Goal: Task Accomplishment & Management: Use online tool/utility

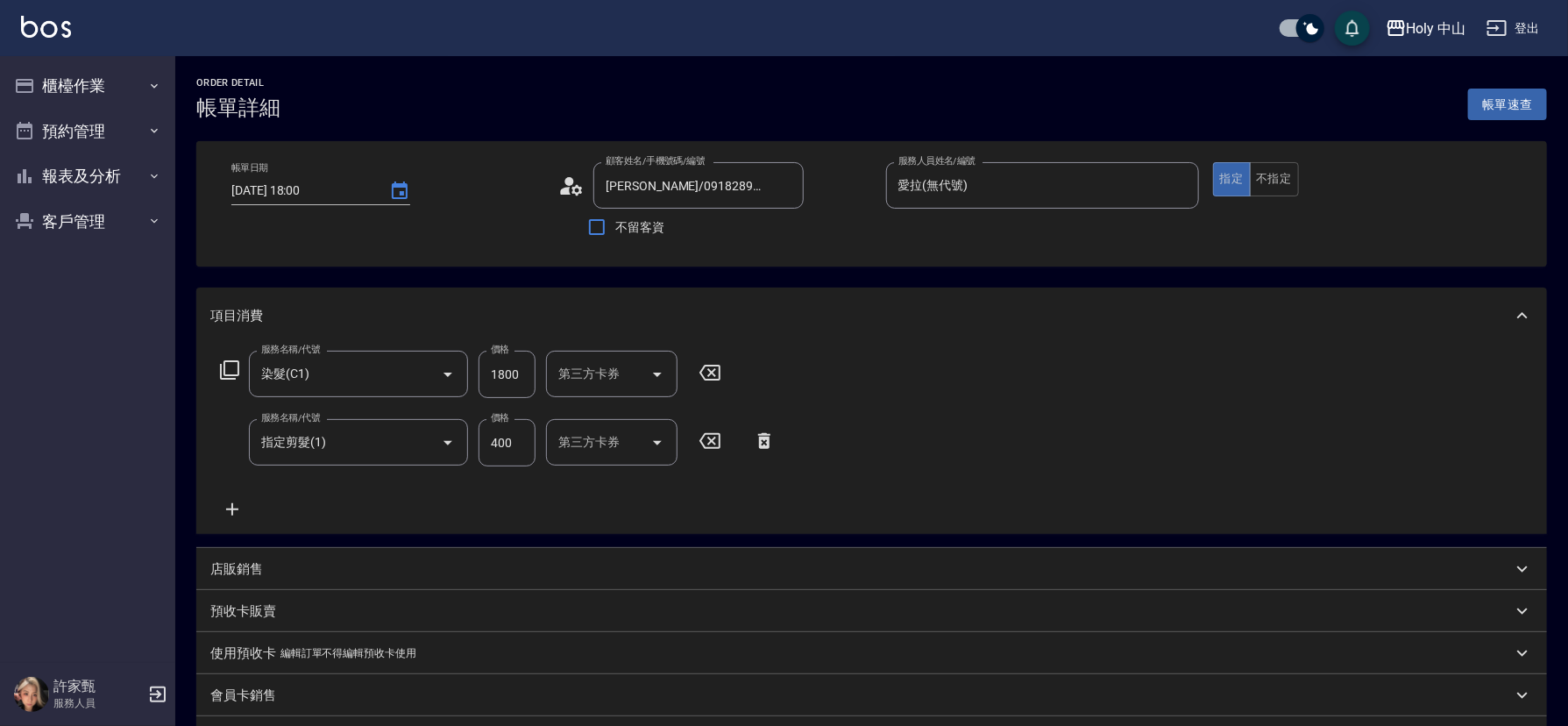
click at [762, 444] on icon at bounding box center [764, 441] width 43 height 21
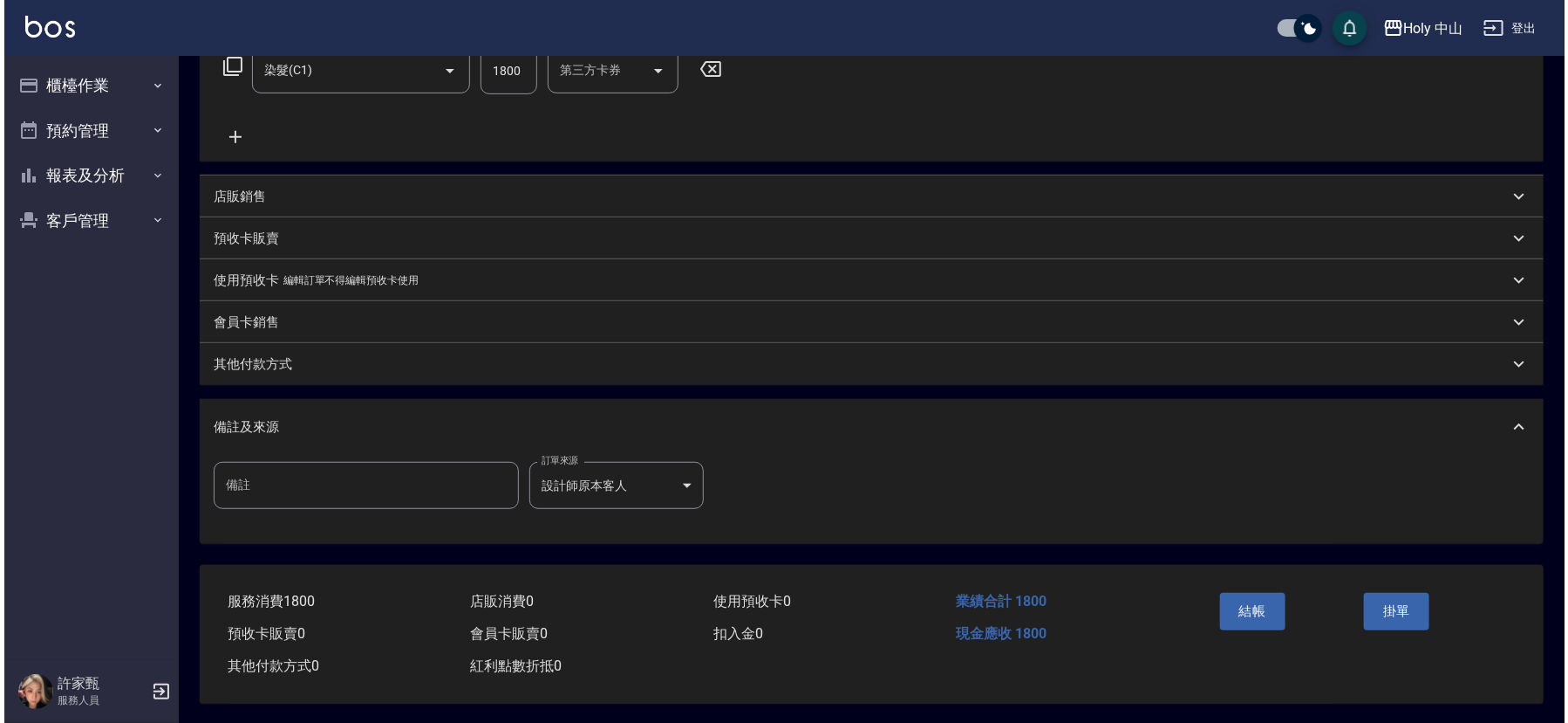
scroll to position [310, 0]
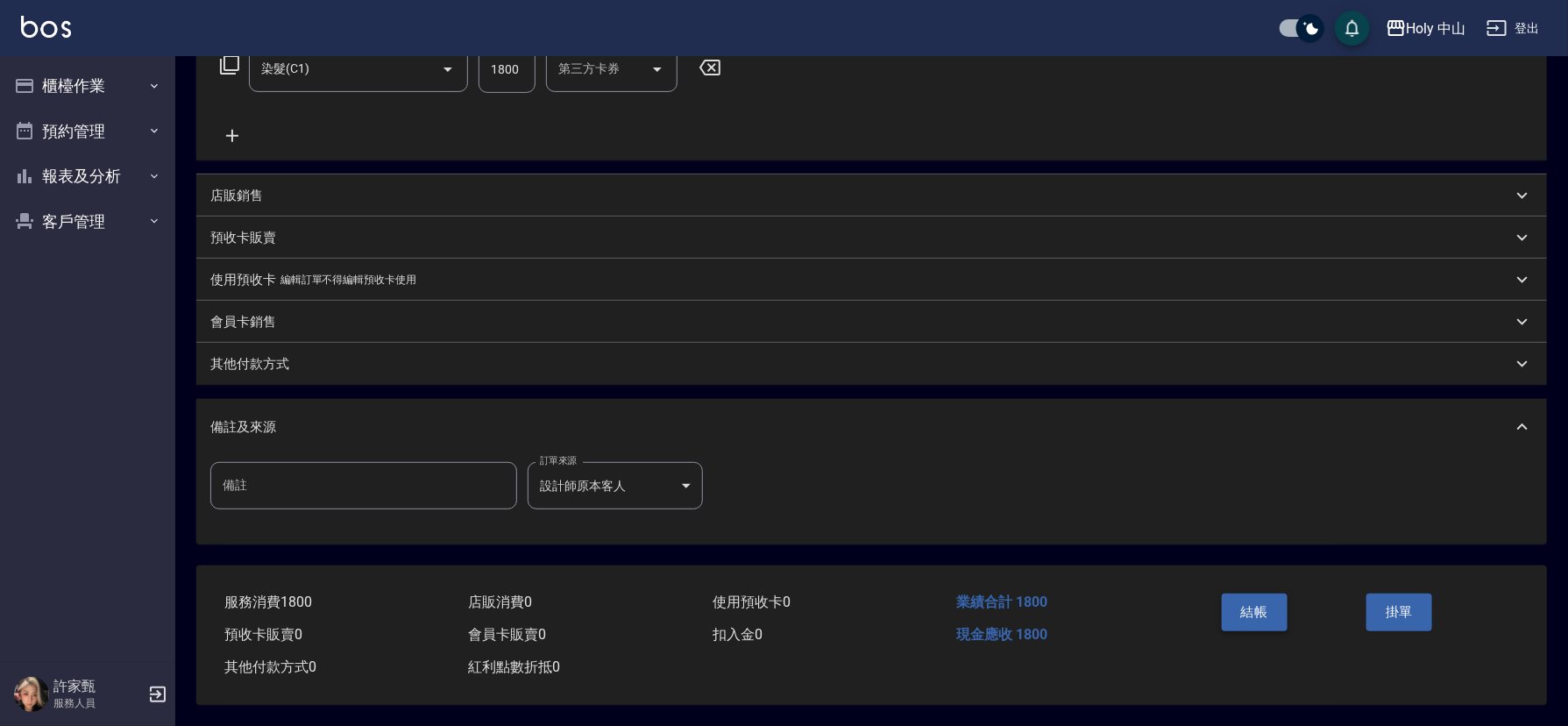
click at [1258, 607] on button "結帳" at bounding box center [1255, 611] width 66 height 37
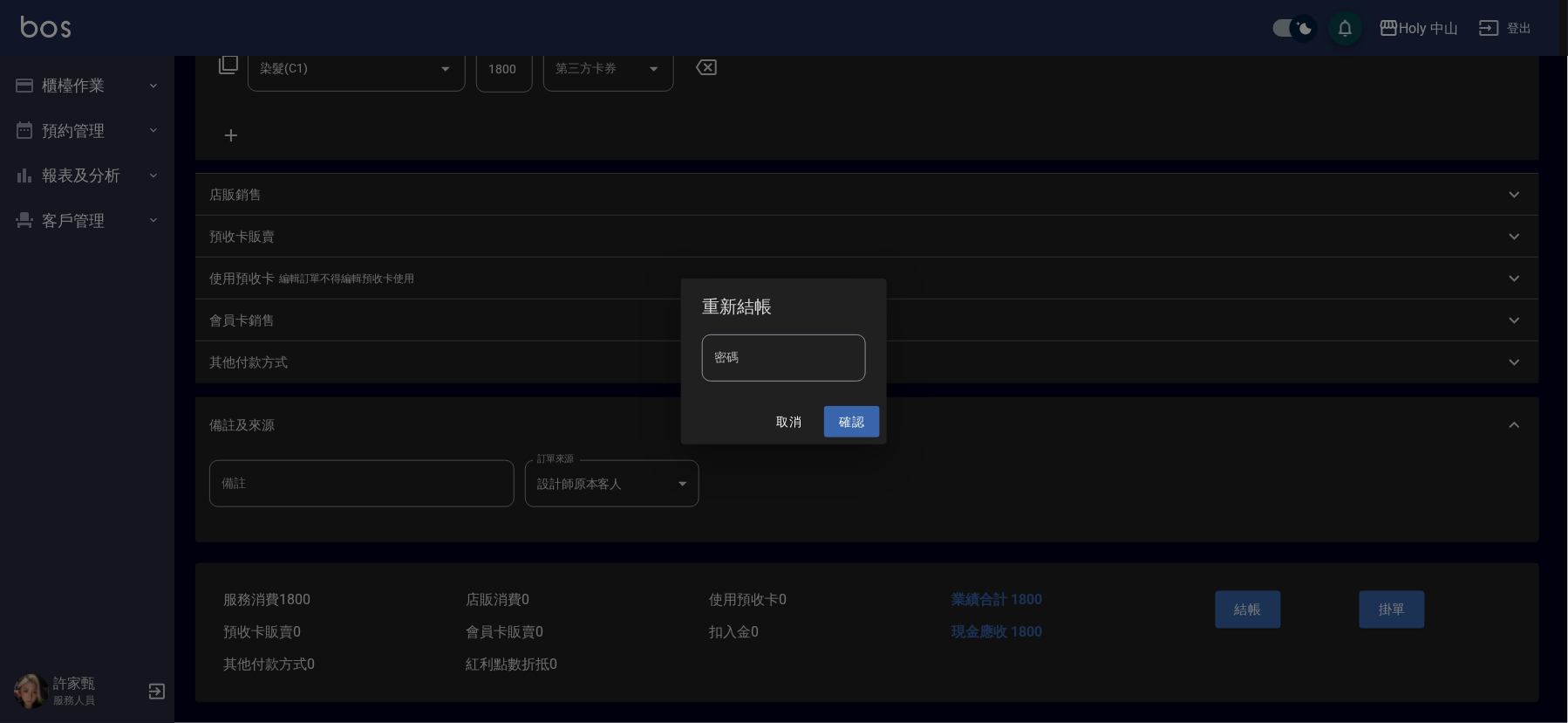
click at [852, 423] on button "確認" at bounding box center [852, 422] width 56 height 33
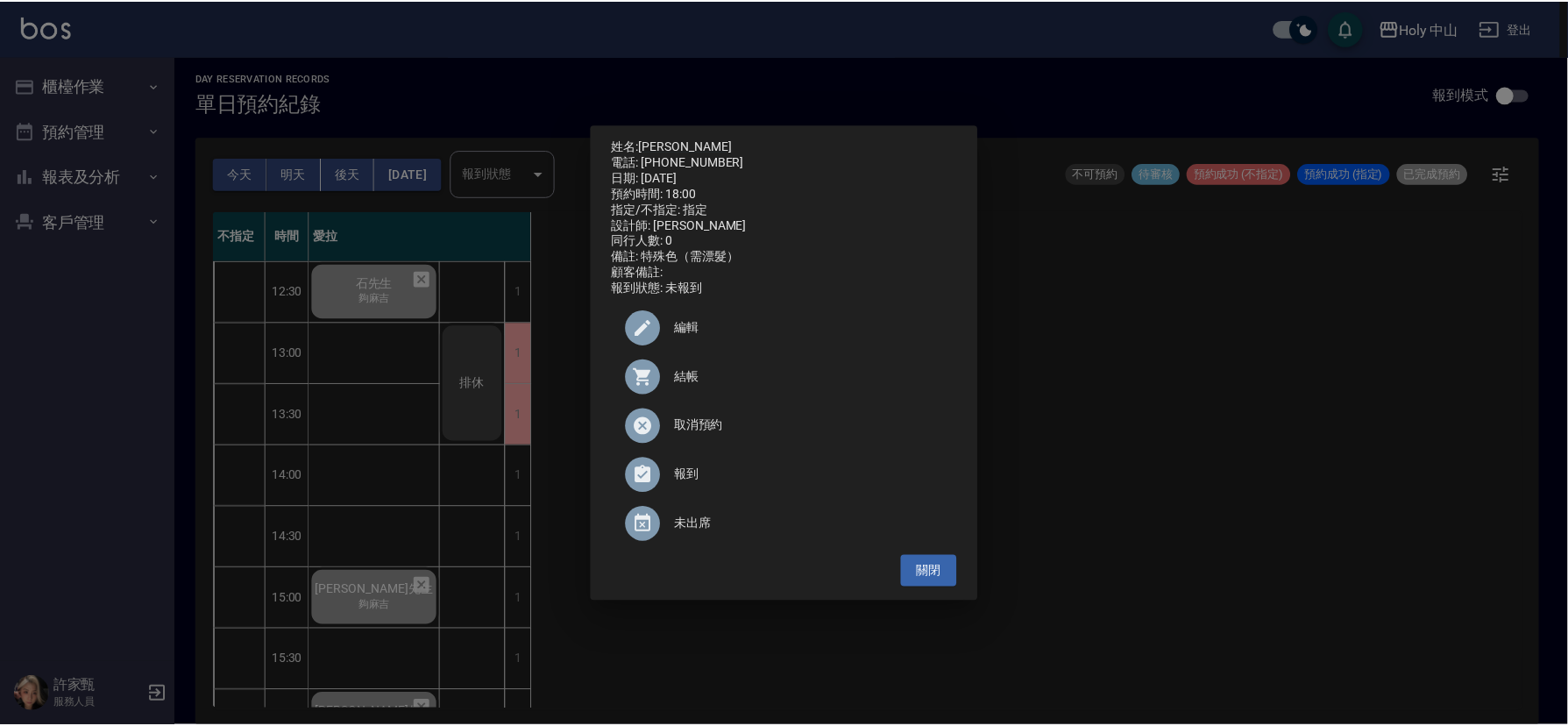
scroll to position [552, 0]
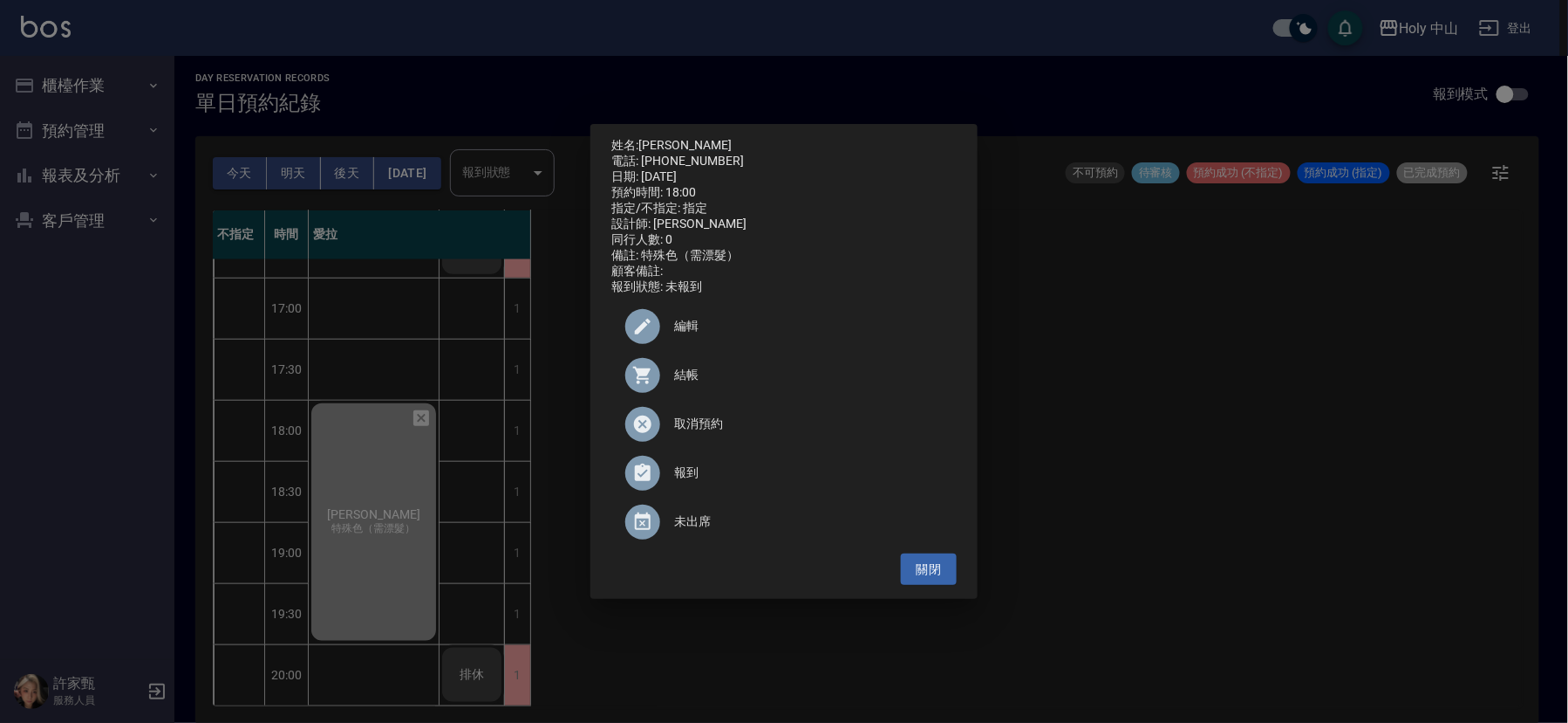
click at [1149, 395] on div "姓名: [PERSON_NAME] 電話: [PHONE_NUMBER] 日期: [DATE] 預約時間: 18:00 指定/不指定: 指定 設計師: 愛拉 …" at bounding box center [784, 361] width 1568 height 723
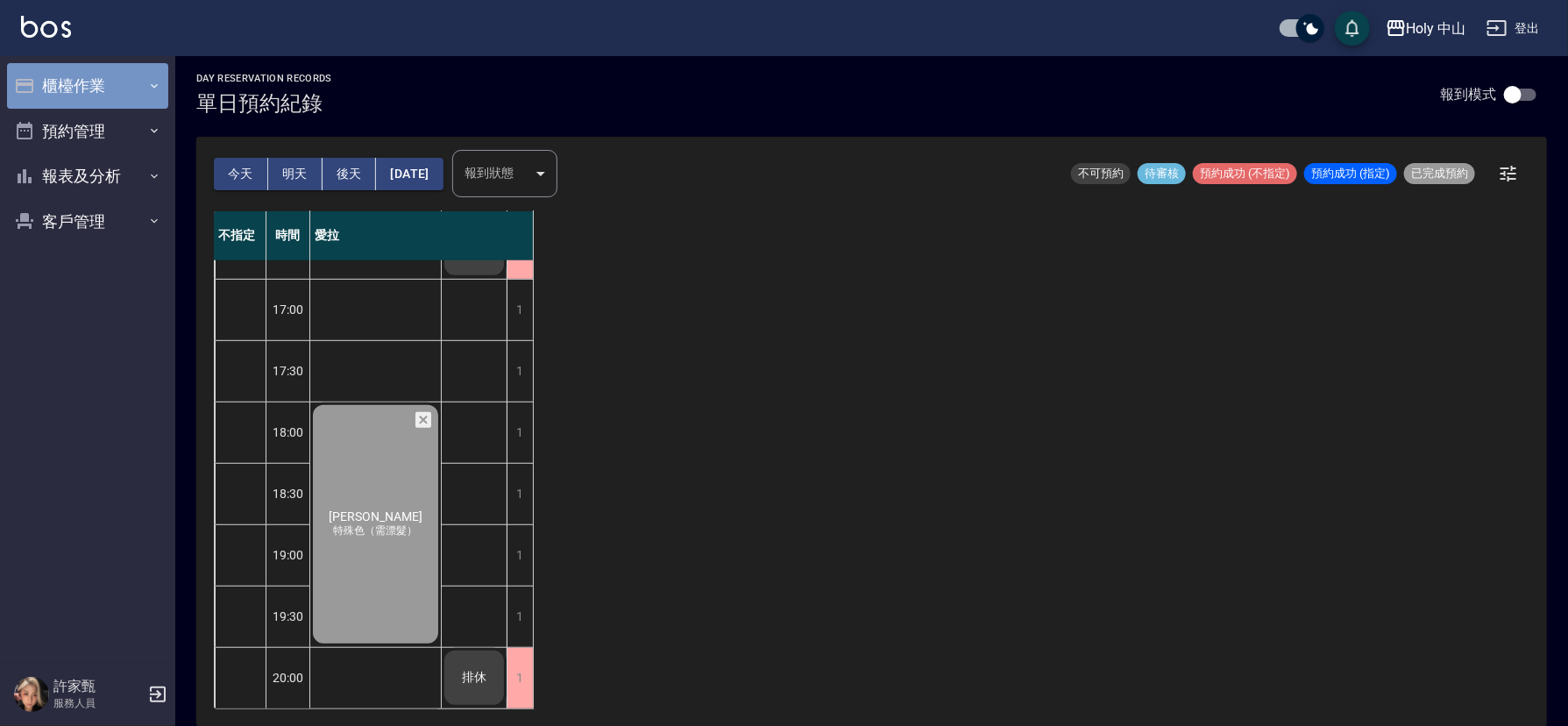
click at [101, 92] on button "櫃檯作業" at bounding box center [87, 85] width 161 height 45
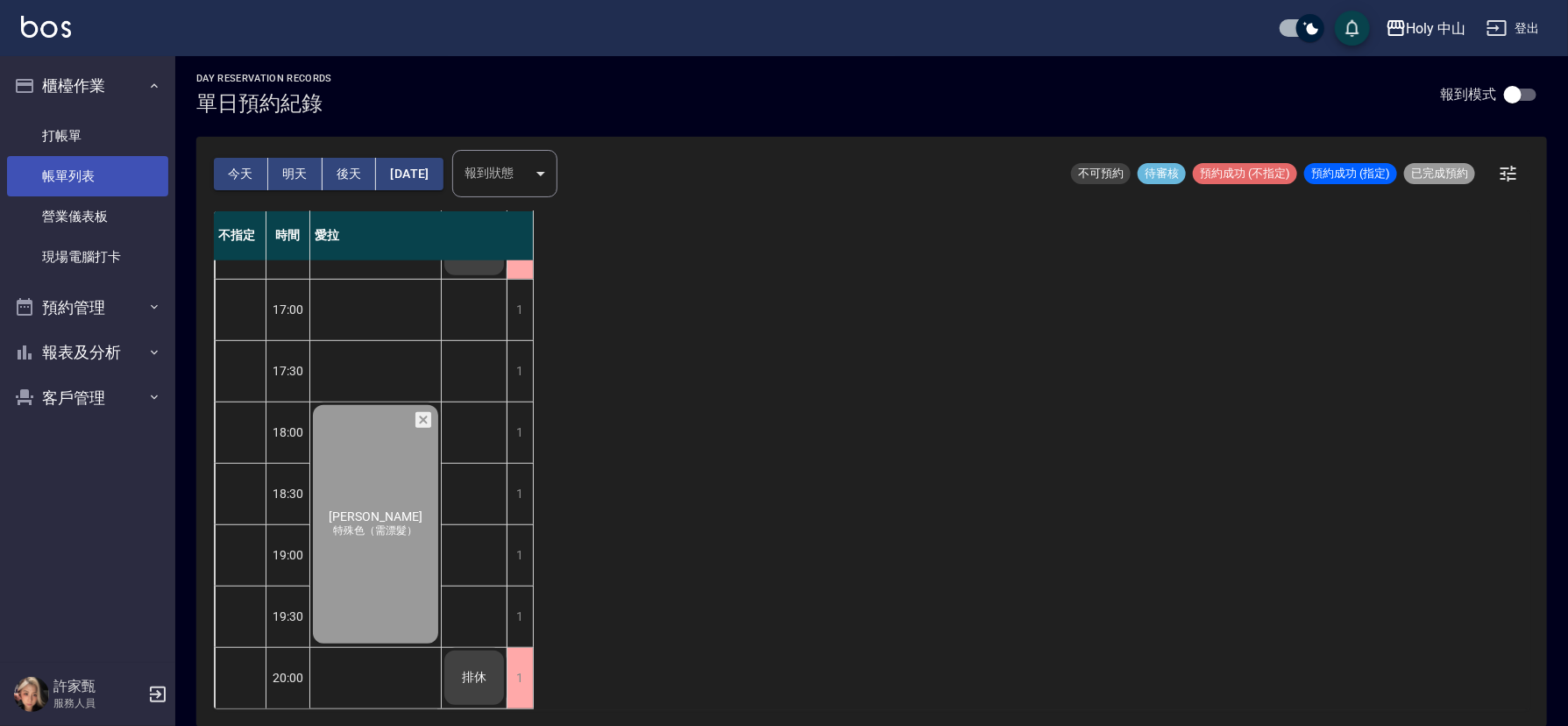
click at [102, 176] on link "帳單列表" at bounding box center [87, 176] width 161 height 40
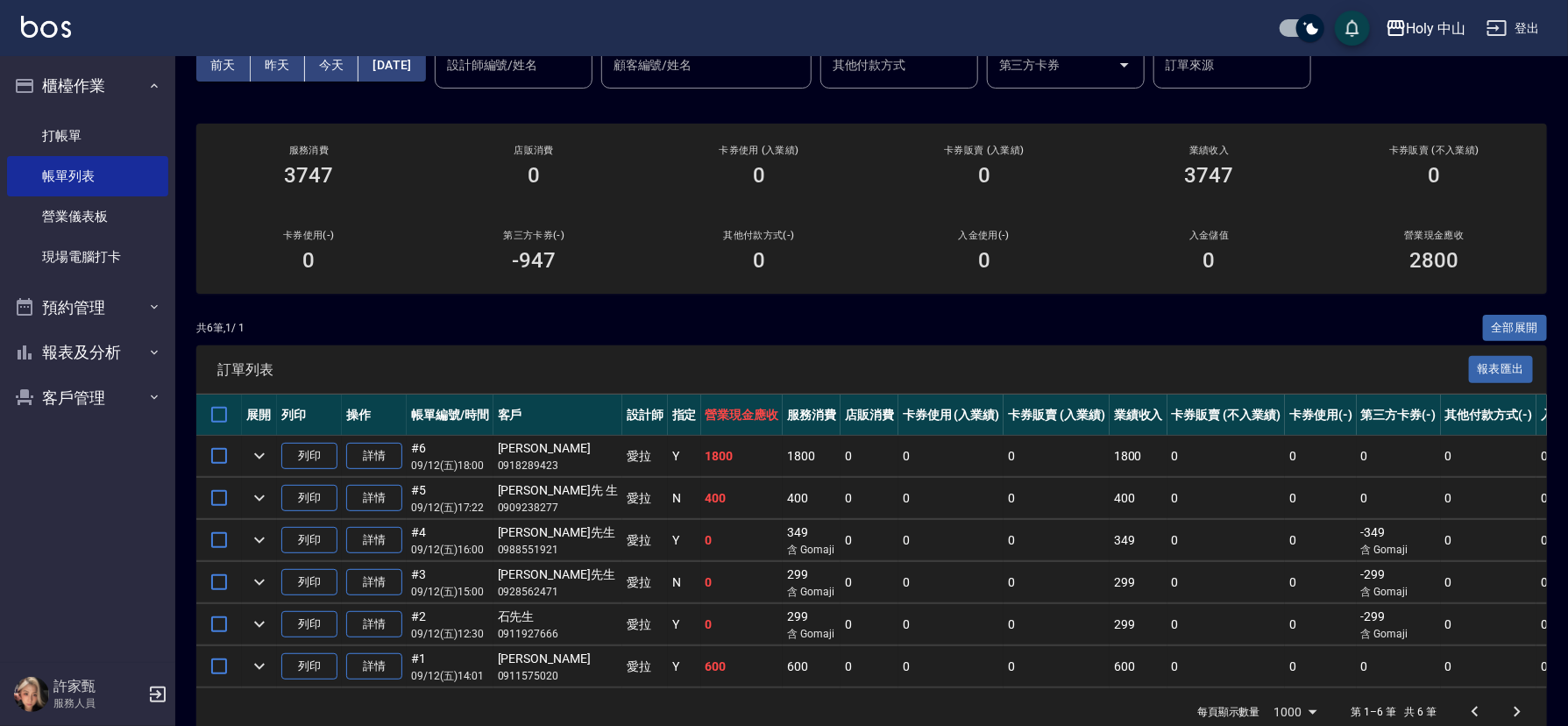
scroll to position [131, 0]
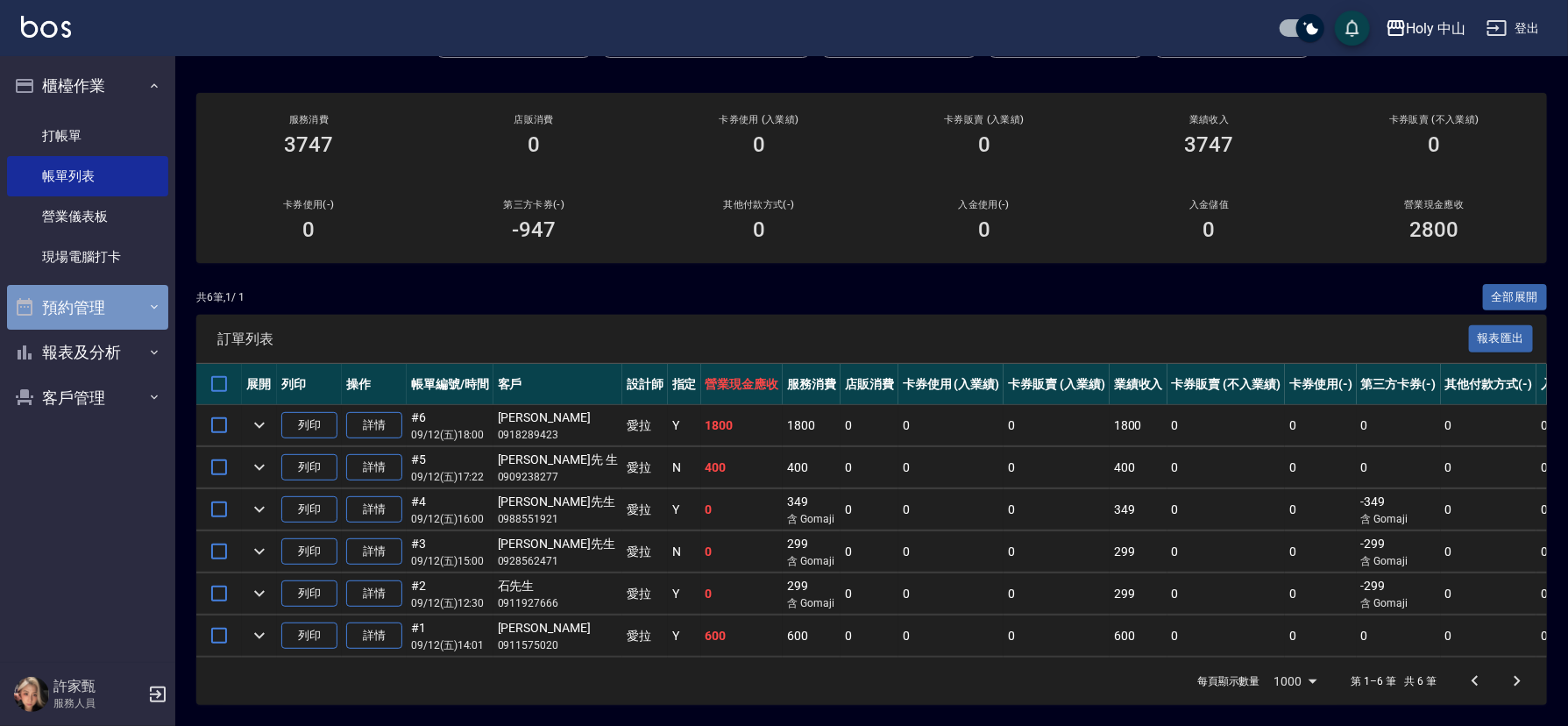
click at [112, 316] on button "預約管理" at bounding box center [87, 307] width 161 height 45
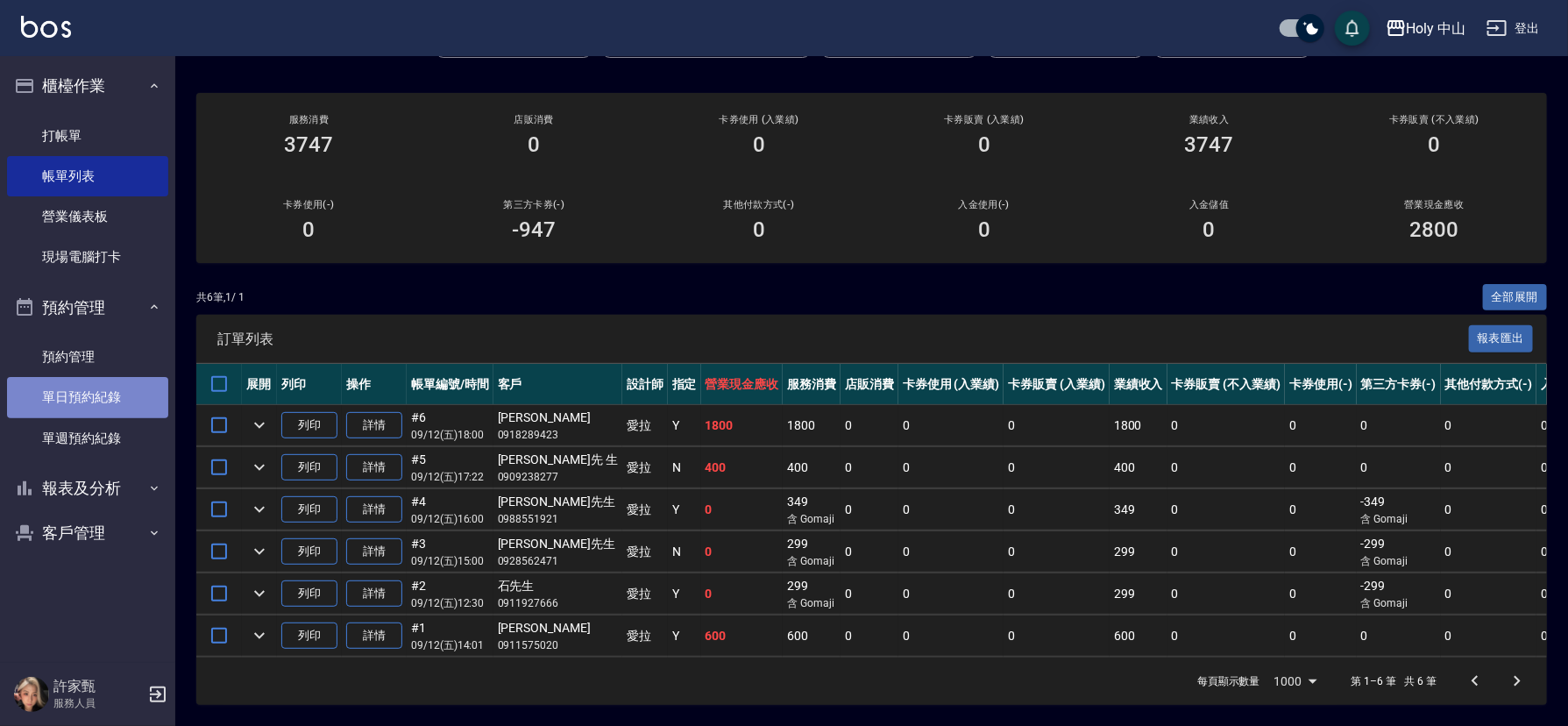
click at [96, 393] on link "單日預約紀錄" at bounding box center [87, 397] width 161 height 40
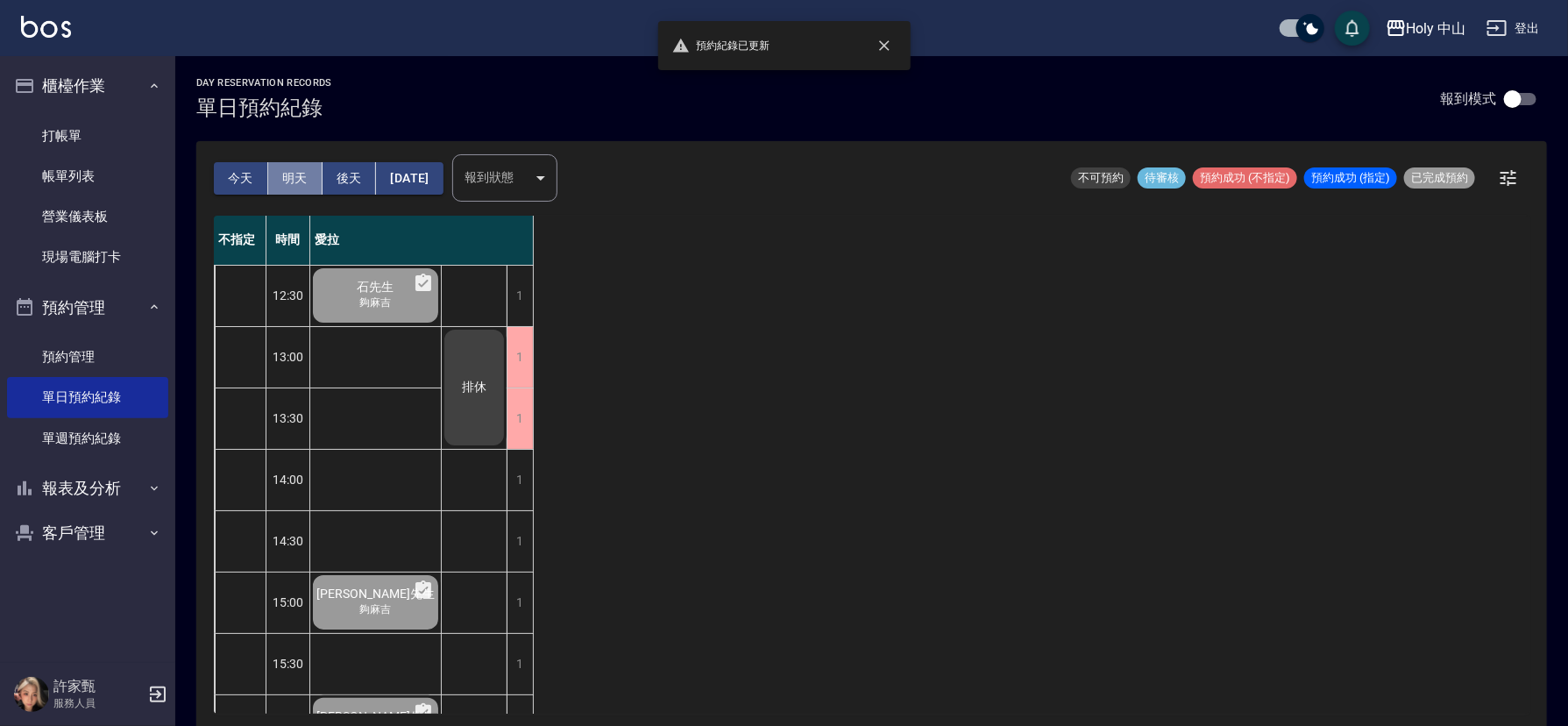
click at [301, 173] on button "明天" at bounding box center [295, 178] width 54 height 33
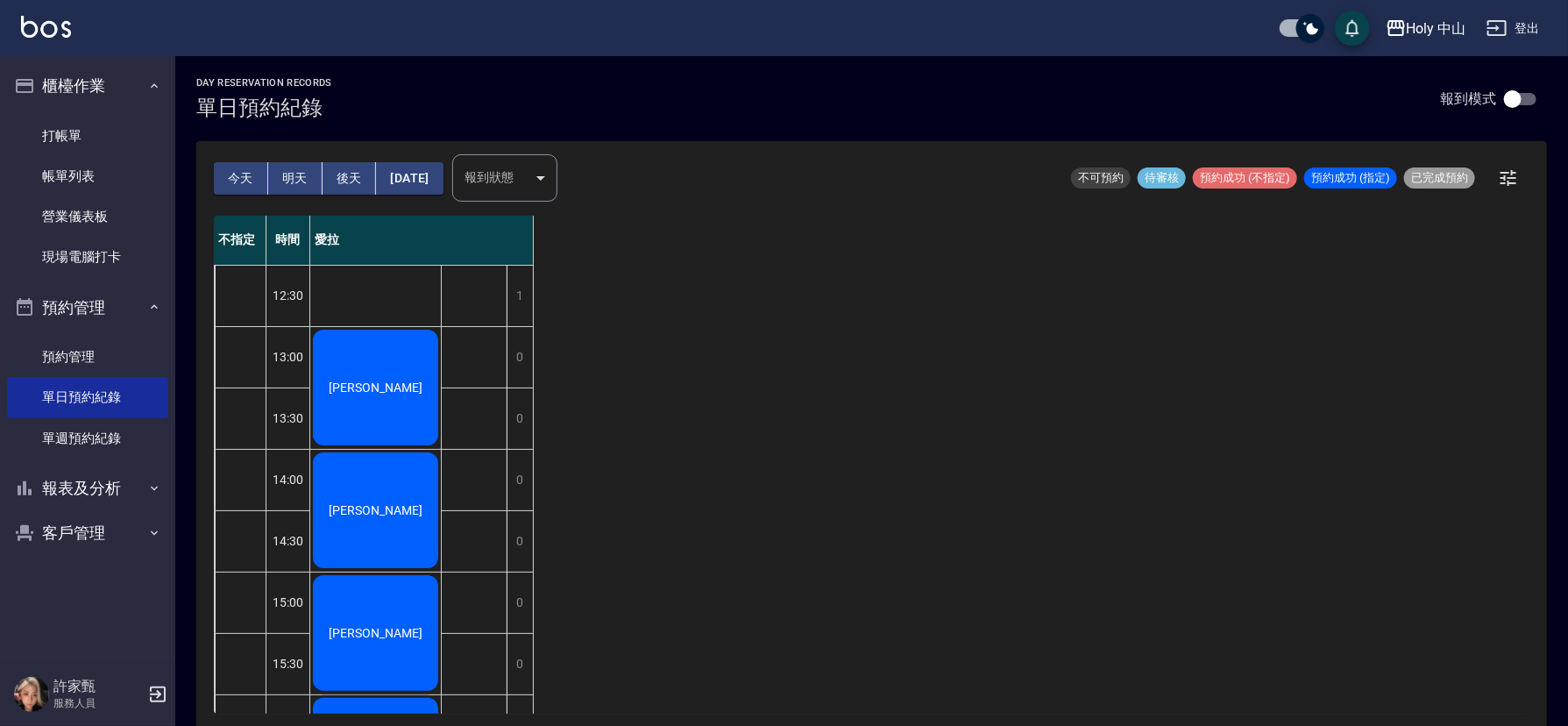
click at [390, 480] on div "[PERSON_NAME]" at bounding box center [375, 509] width 130 height 121
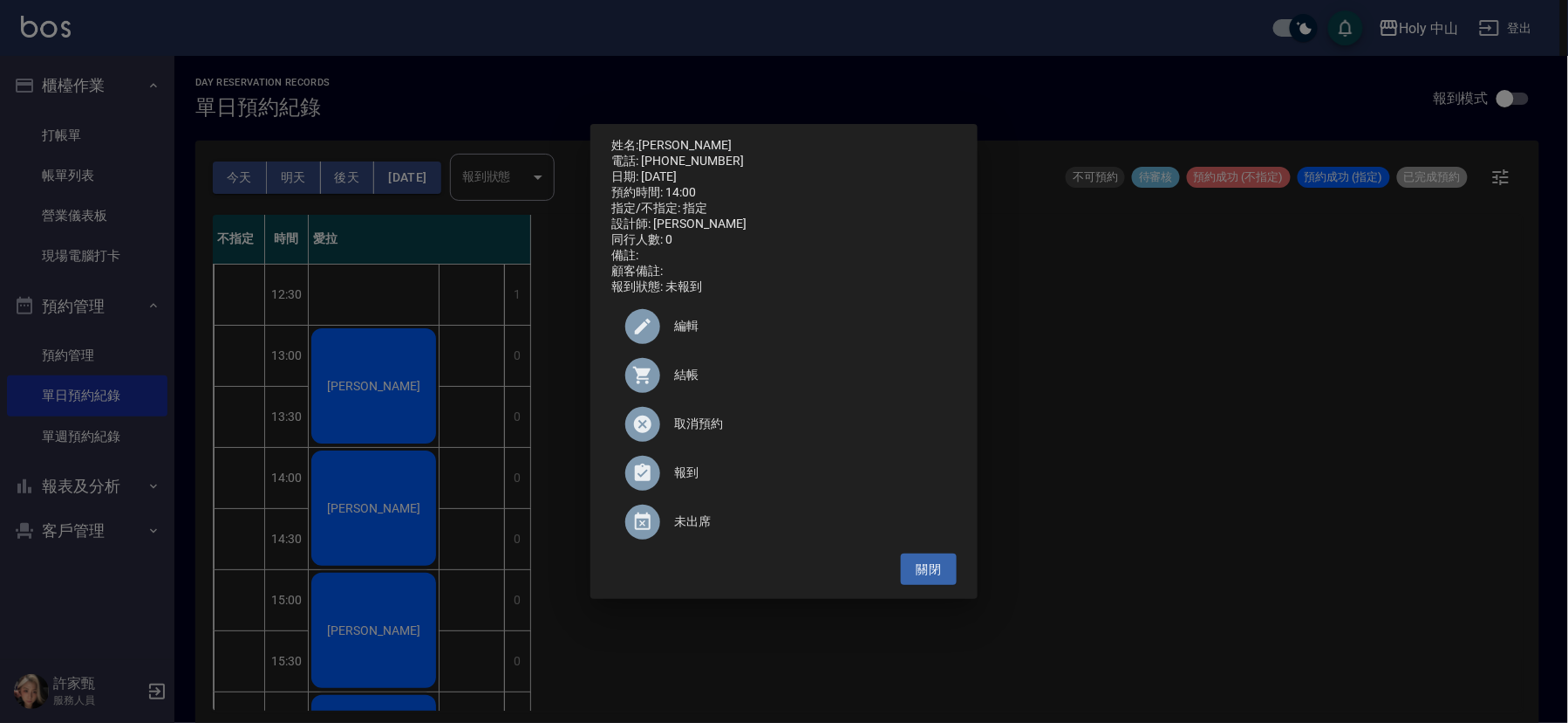
click at [358, 538] on div "姓名: [PERSON_NAME] 電話: [PHONE_NUMBER] 日期: [DATE] 預約時間: 14:00 指定/不指定: 指定 設計師: 愛拉 …" at bounding box center [784, 361] width 1568 height 723
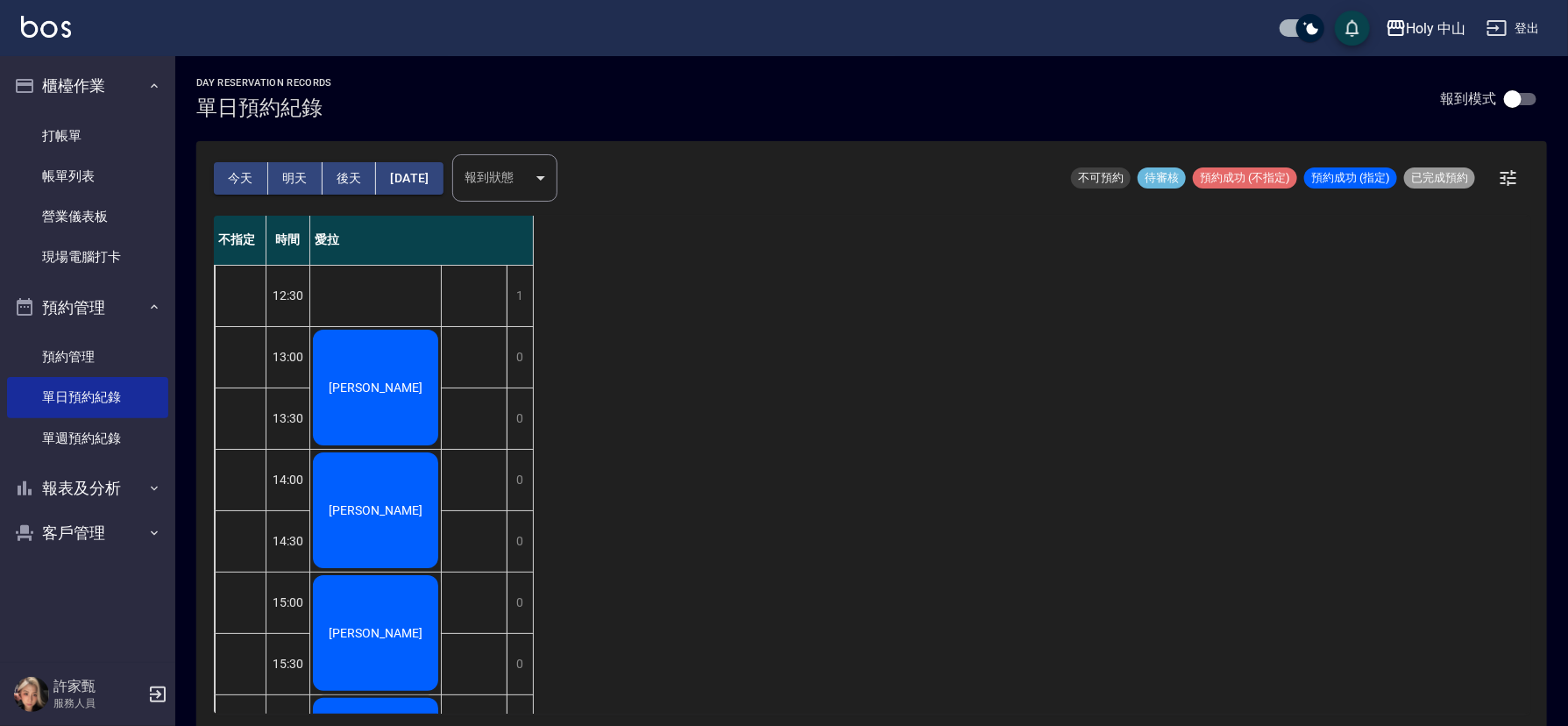
click at [361, 540] on div "[PERSON_NAME]" at bounding box center [375, 509] width 130 height 121
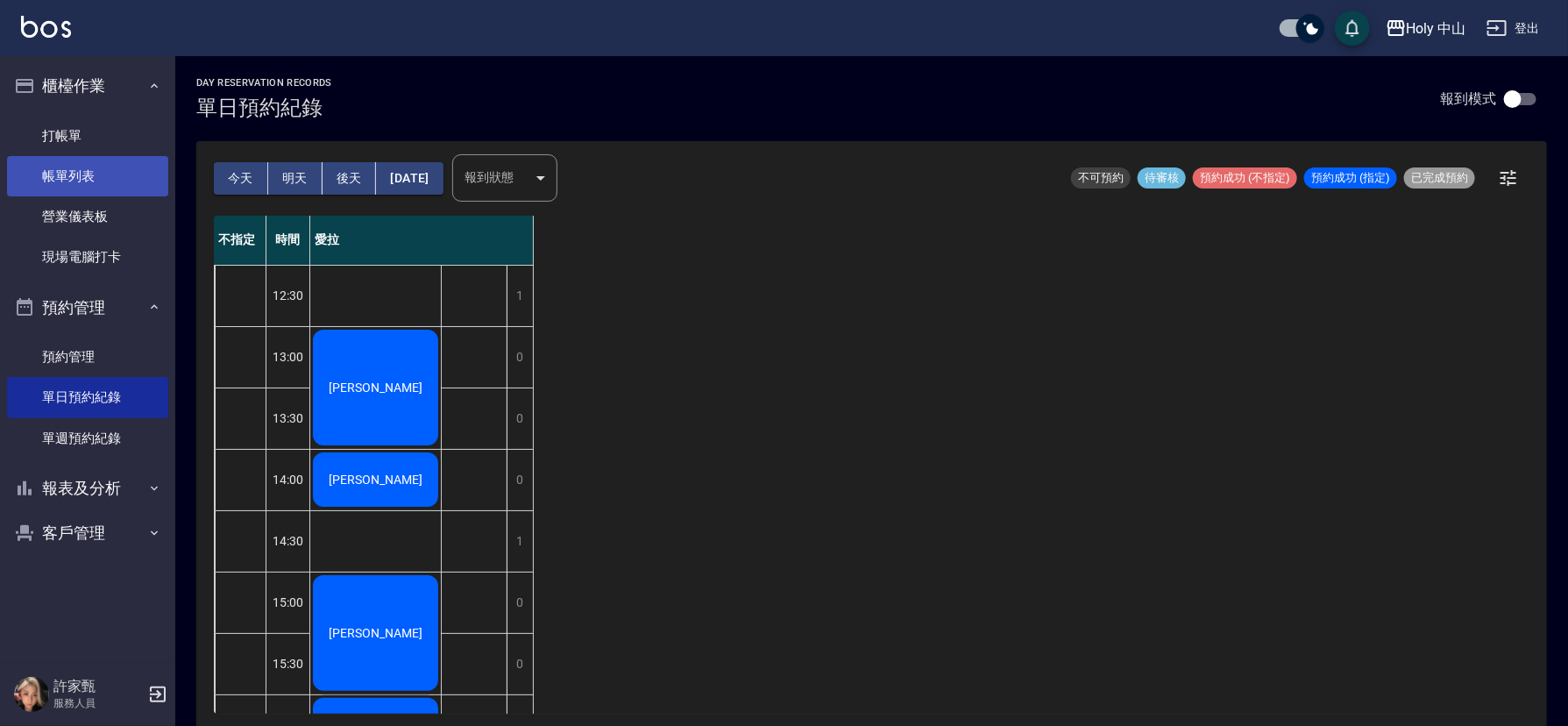
click at [42, 184] on link "帳單列表" at bounding box center [87, 176] width 161 height 40
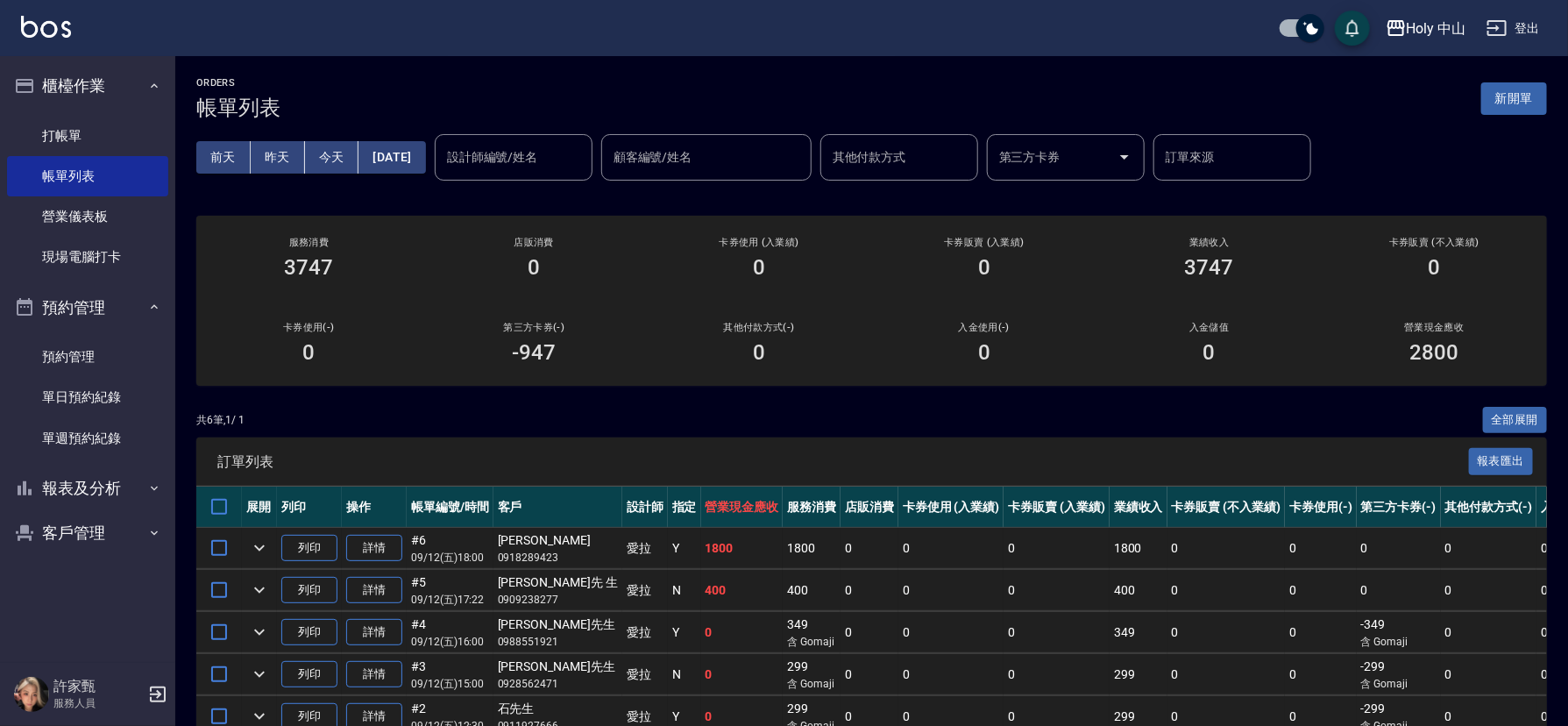
click at [768, 233] on div "卡券使用 (入業績) 0" at bounding box center [760, 258] width 226 height 85
click at [84, 255] on link "現場電腦打卡" at bounding box center [87, 256] width 161 height 40
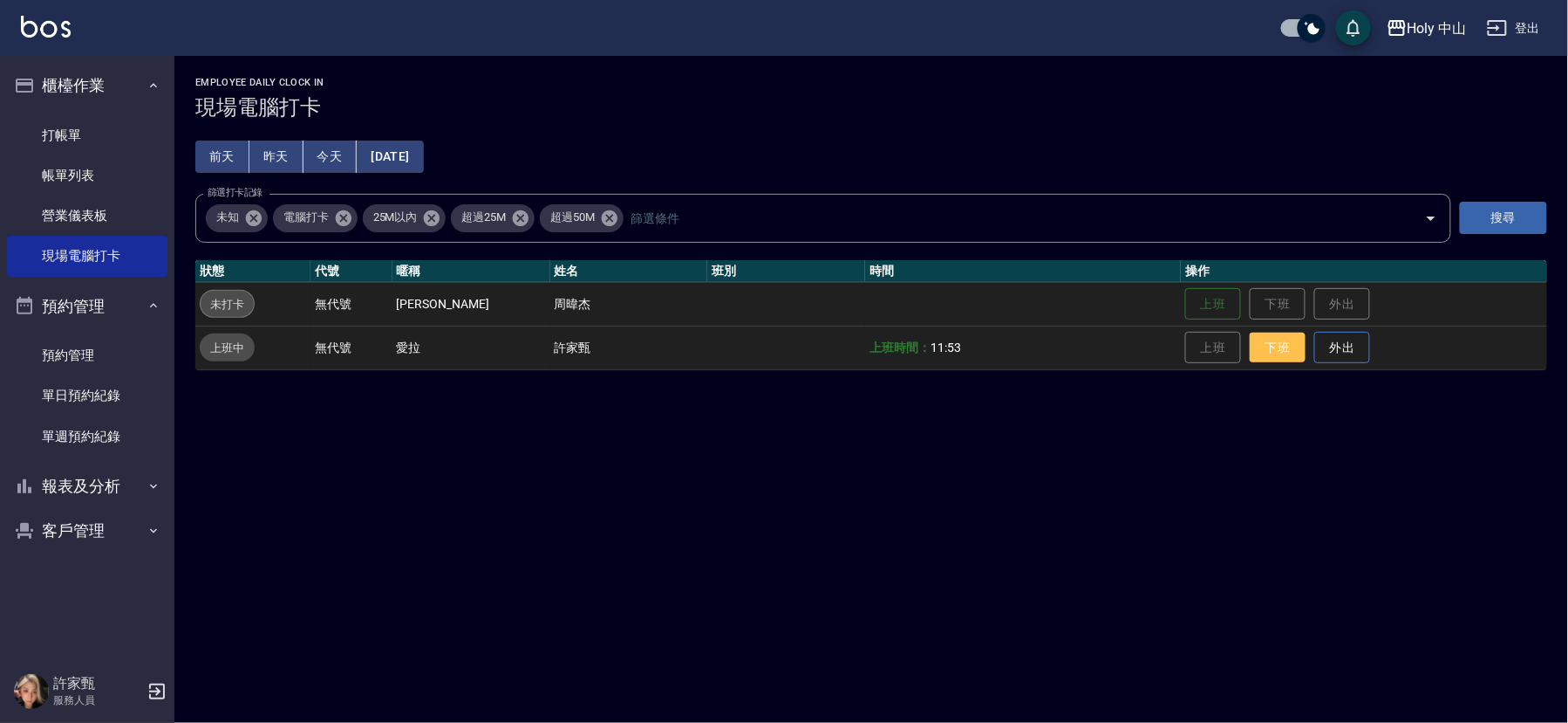
click at [1252, 356] on button "下班" at bounding box center [1278, 348] width 56 height 31
